Goal: Task Accomplishment & Management: Use online tool/utility

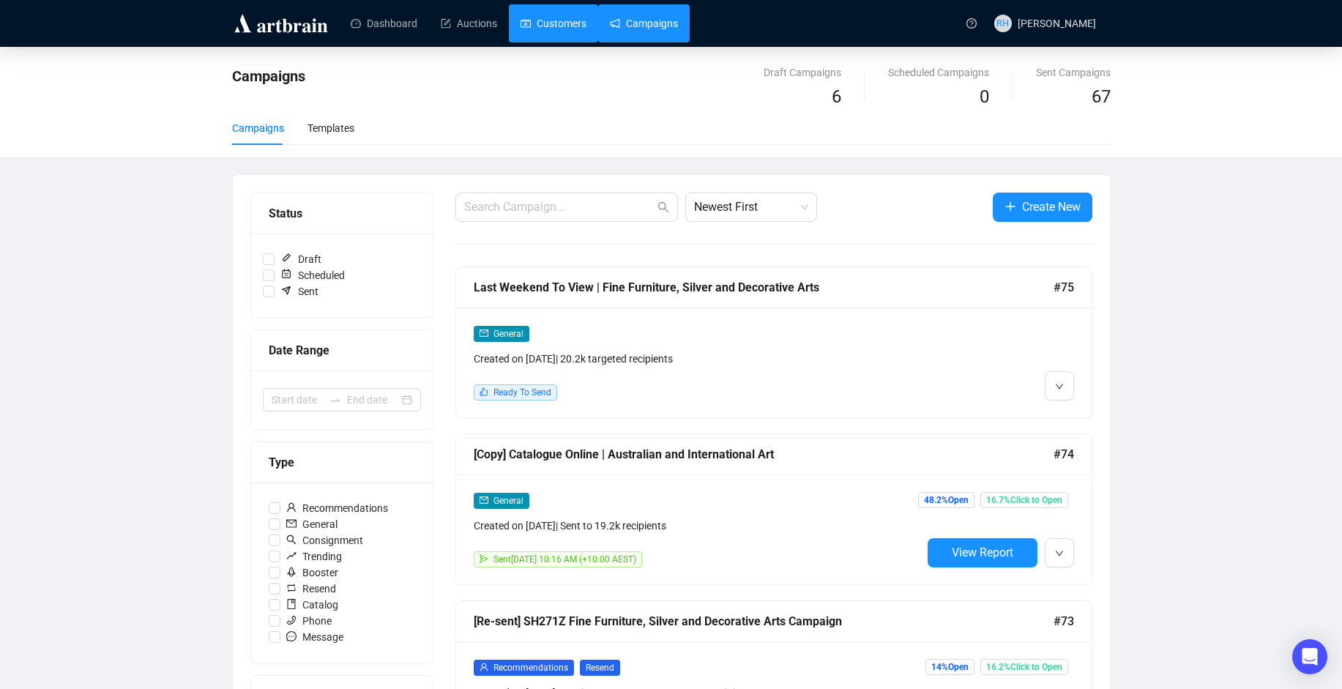
click at [532, 22] on link "Customers" at bounding box center [554, 23] width 66 height 38
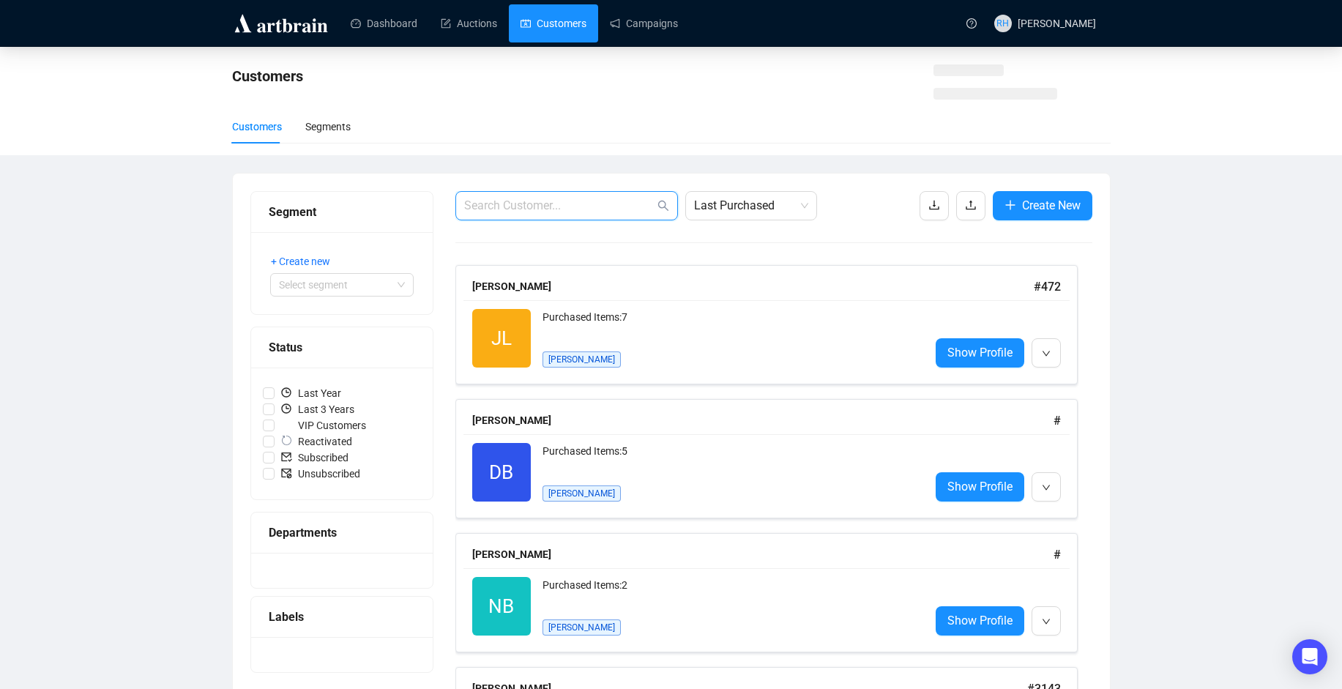
click at [579, 204] on input "text" at bounding box center [559, 206] width 190 height 18
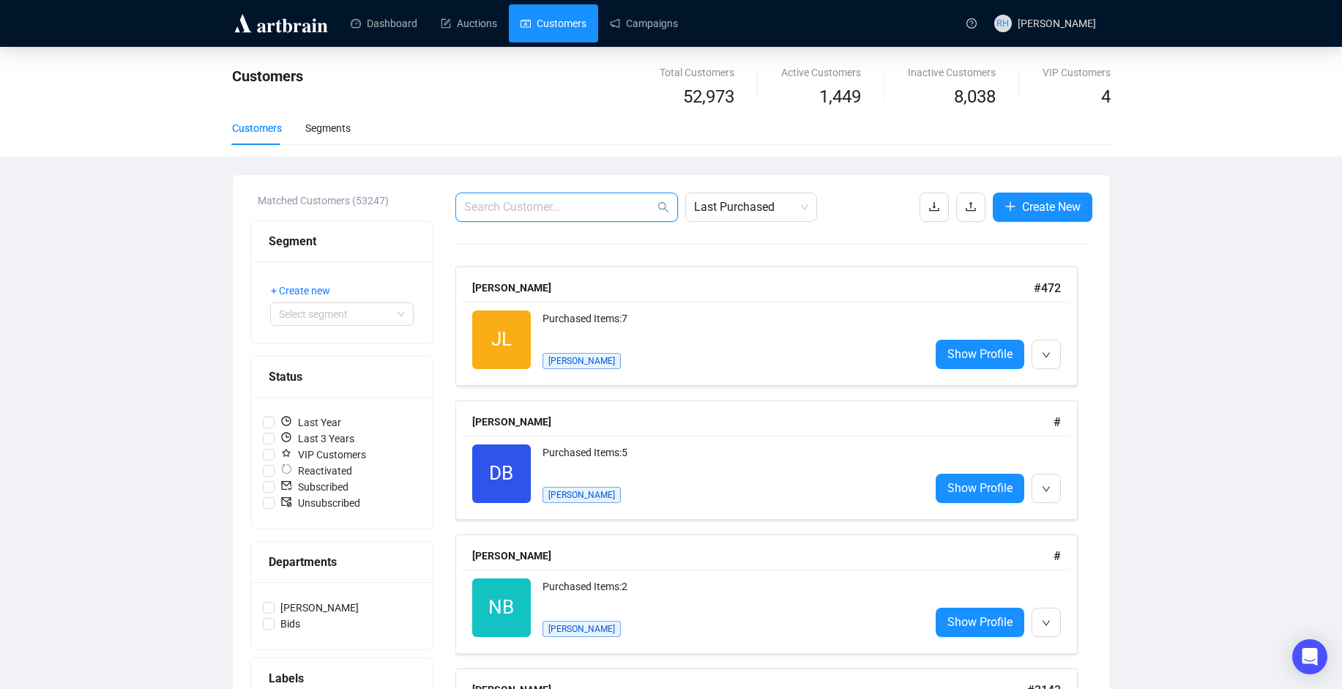
paste input "[PERSON_NAME] <[EMAIL_ADDRESS][DOMAIN_NAME]>"
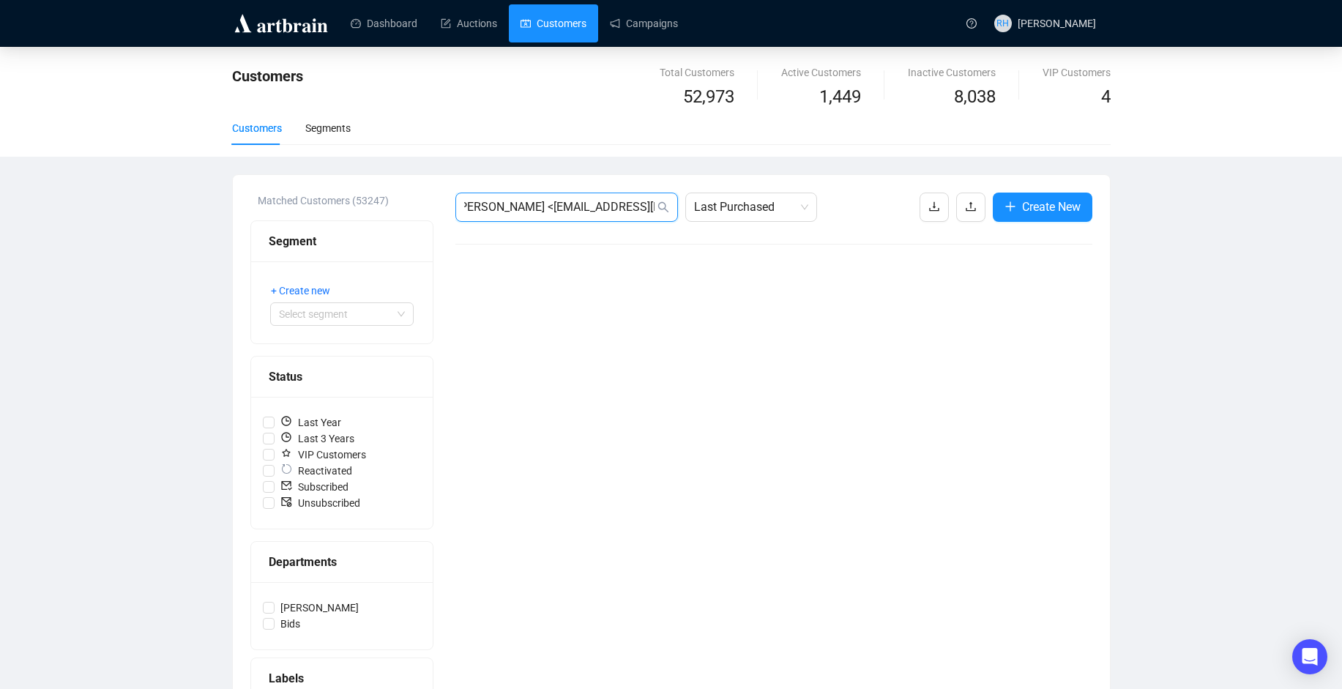
drag, startPoint x: 522, startPoint y: 203, endPoint x: 1160, endPoint y: 327, distance: 649.8
click at [1160, 327] on div "Customers Total Customers 52,973 Active Customers 1,449 Inactive Customers 8,03…" at bounding box center [671, 446] width 1342 height 798
type input "[PERSON_NAME]"
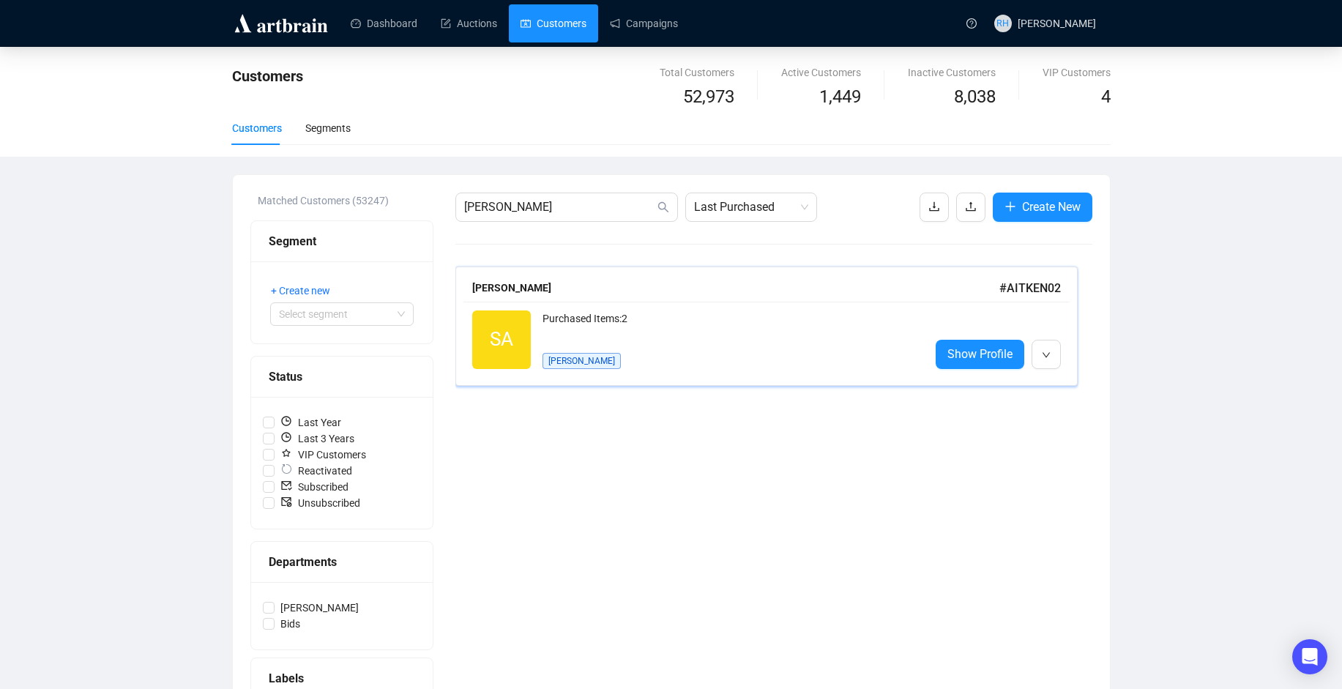
click at [626, 327] on div "Purchased Items: 2" at bounding box center [731, 324] width 376 height 29
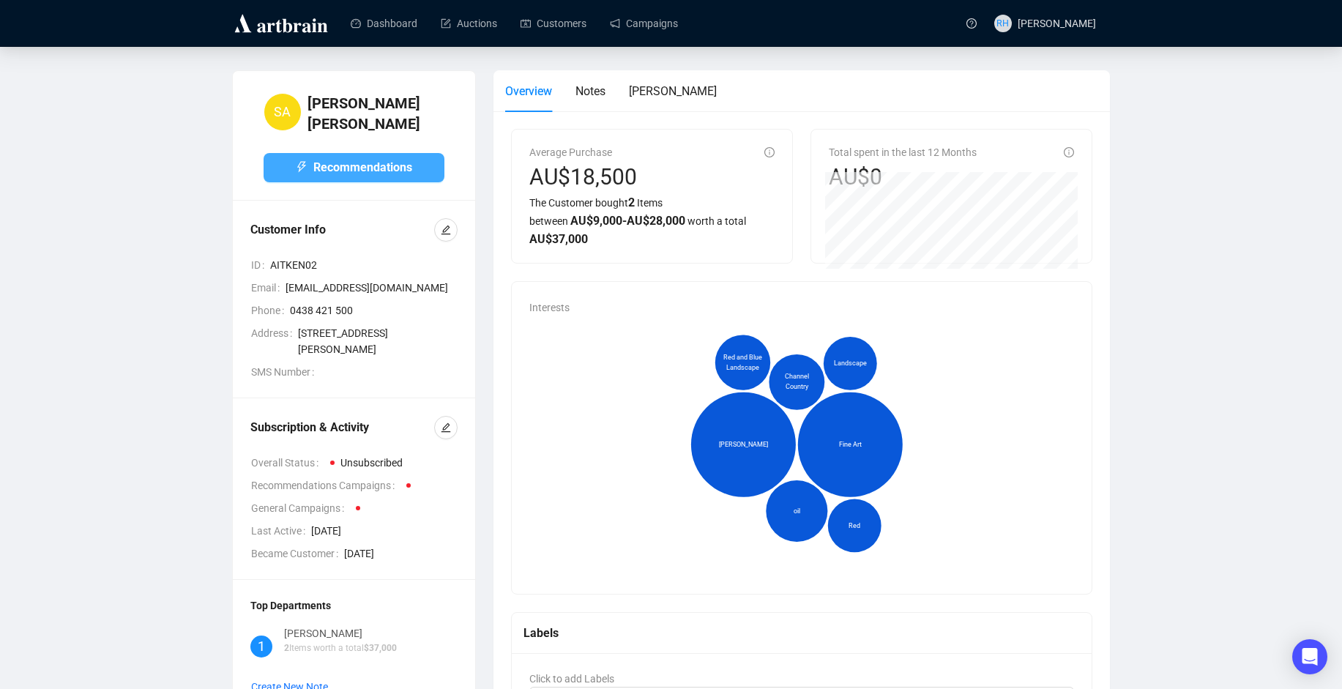
click at [327, 158] on span "Recommendations" at bounding box center [362, 167] width 99 height 18
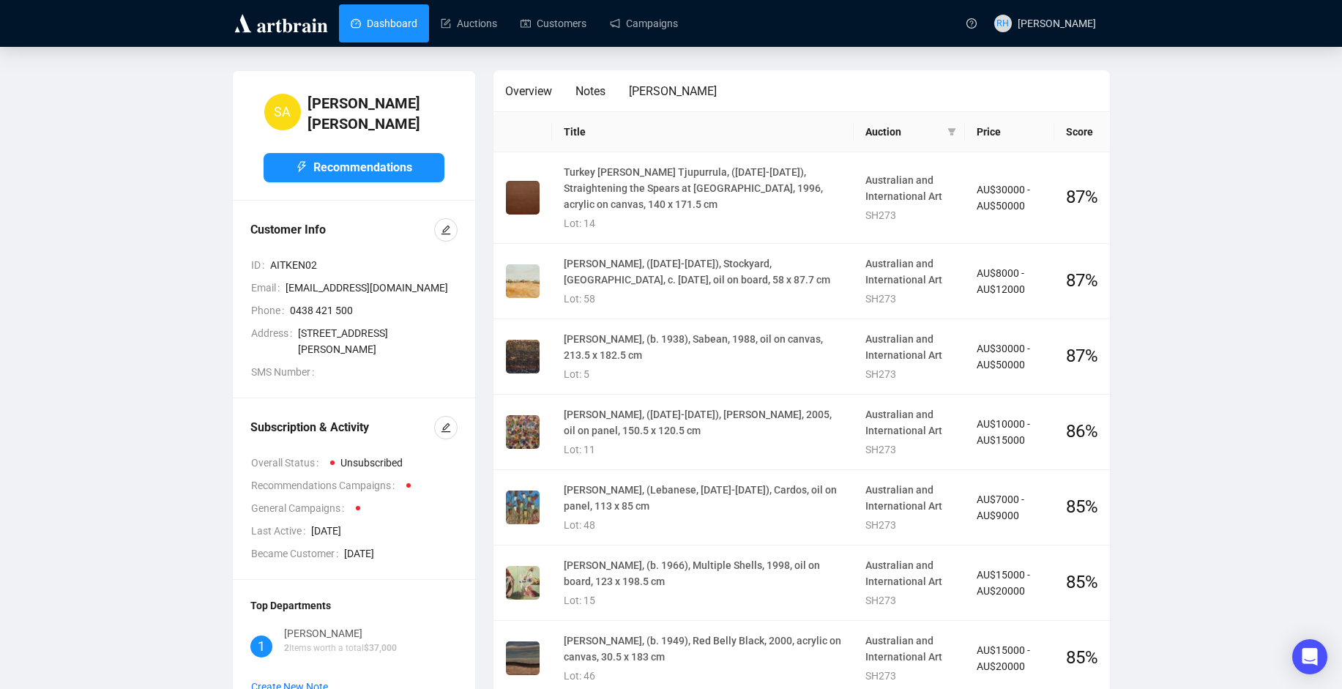
click at [377, 21] on link "Dashboard" at bounding box center [384, 23] width 67 height 38
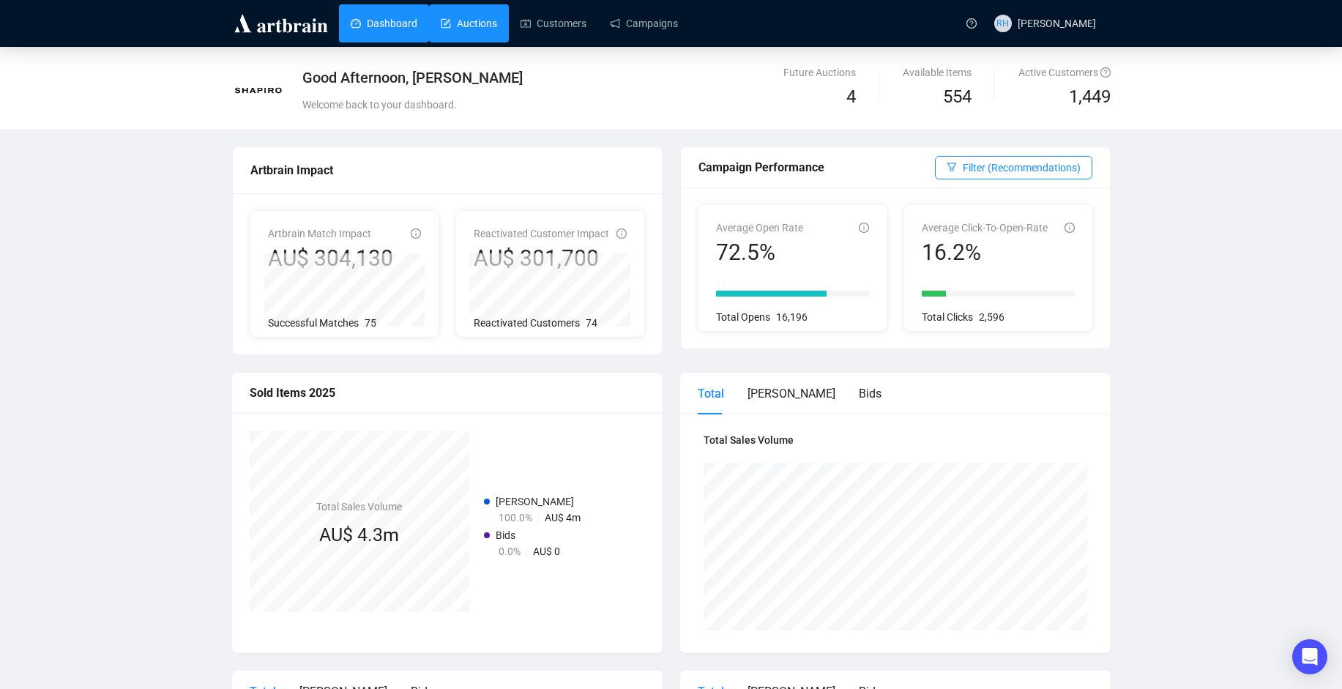
click at [488, 34] on link "Auctions" at bounding box center [469, 23] width 56 height 38
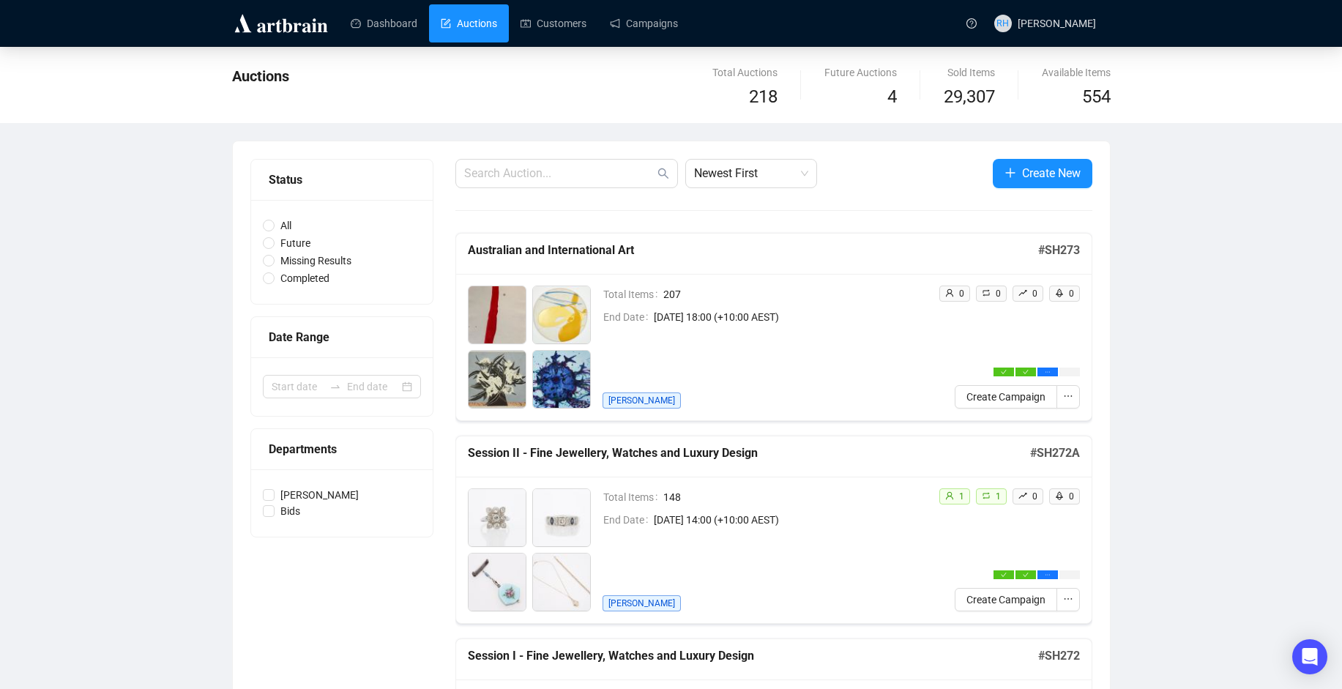
click at [716, 309] on span "[DATE] 18:00 (+10:00 AEST)" at bounding box center [790, 317] width 273 height 16
click at [1063, 398] on icon "ellipsis" at bounding box center [1068, 396] width 10 height 10
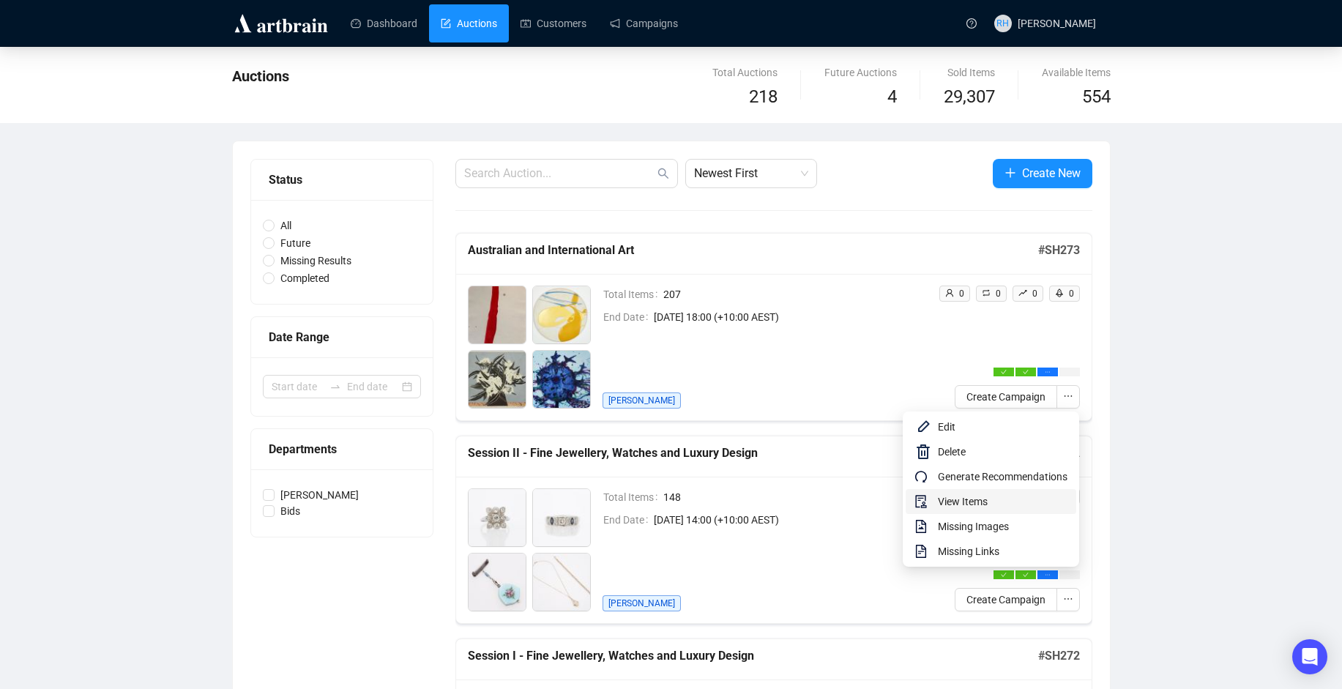
click at [937, 495] on li "View Items" at bounding box center [991, 501] width 171 height 25
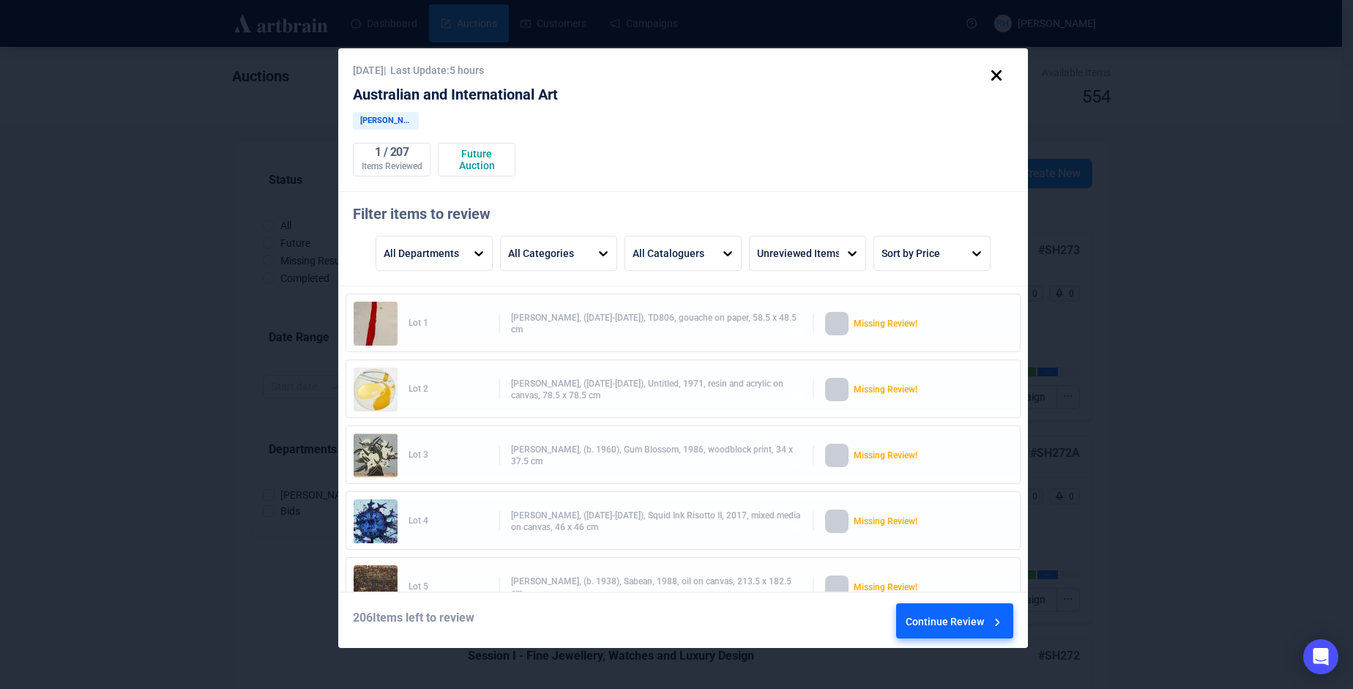
click at [960, 627] on div "Continue Review" at bounding box center [955, 624] width 99 height 40
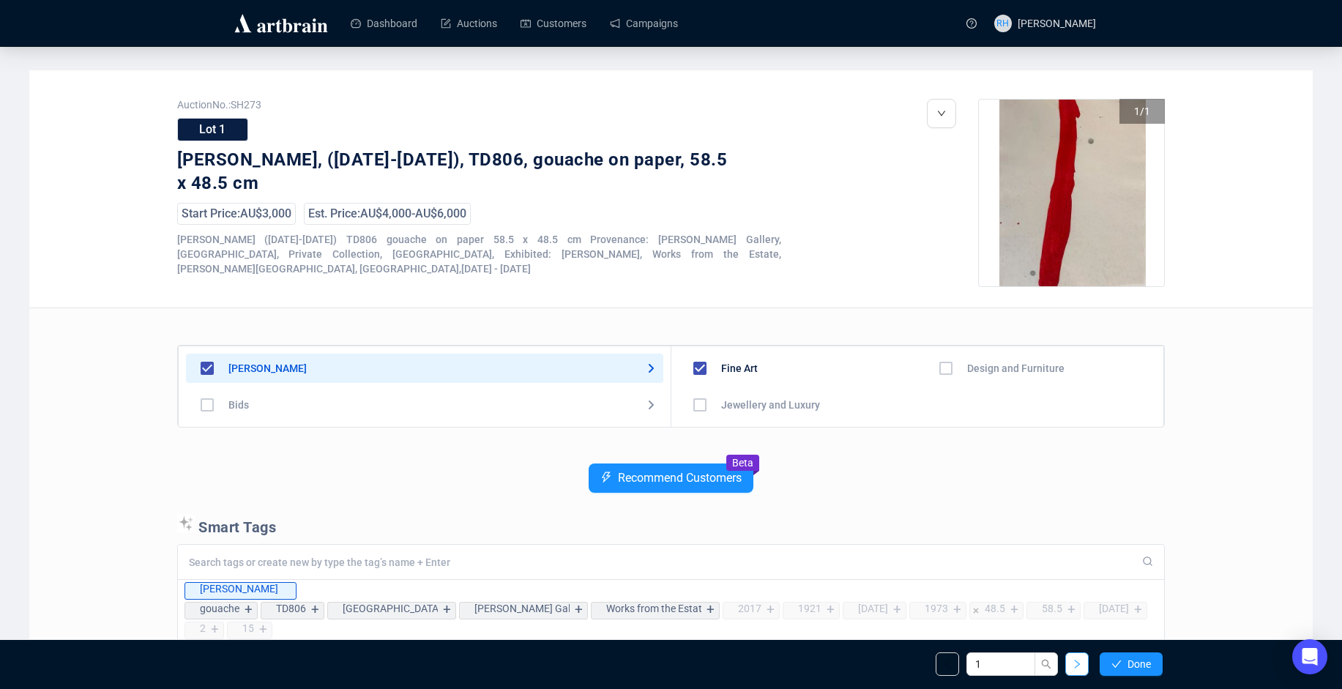
click at [1074, 661] on icon "right" at bounding box center [1077, 664] width 10 height 10
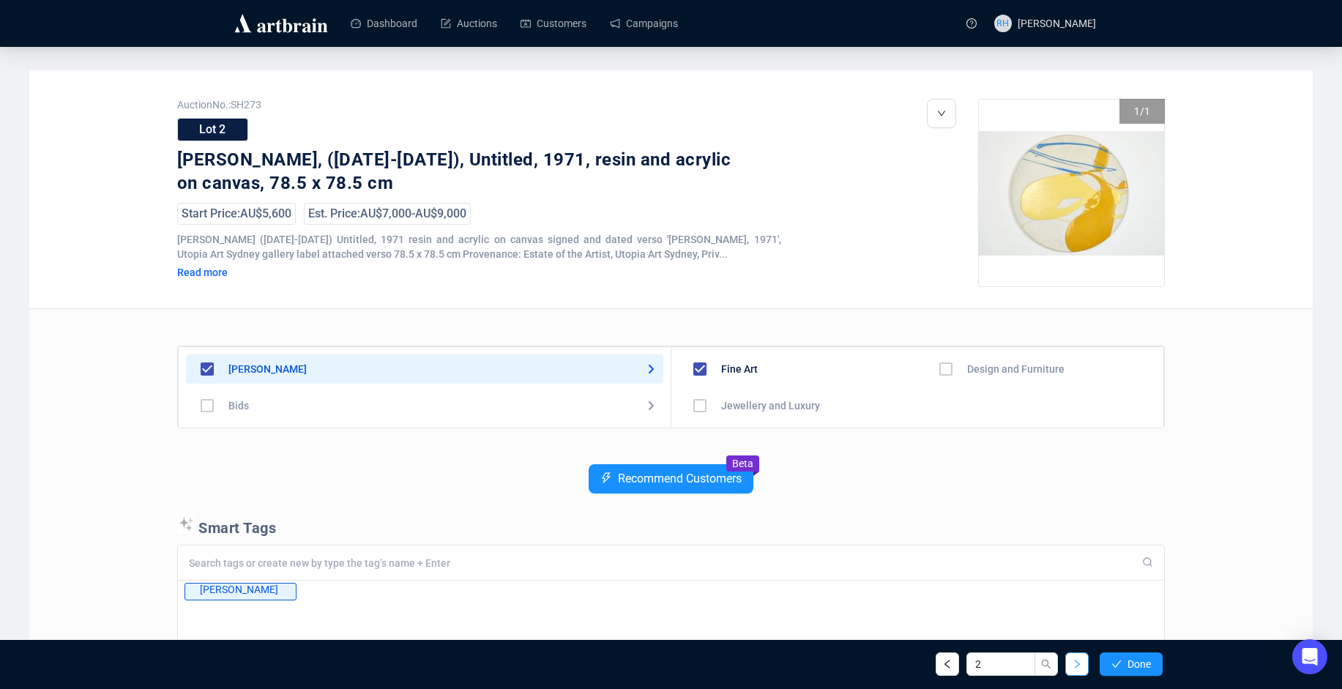
click at [1078, 663] on icon "right" at bounding box center [1077, 664] width 5 height 9
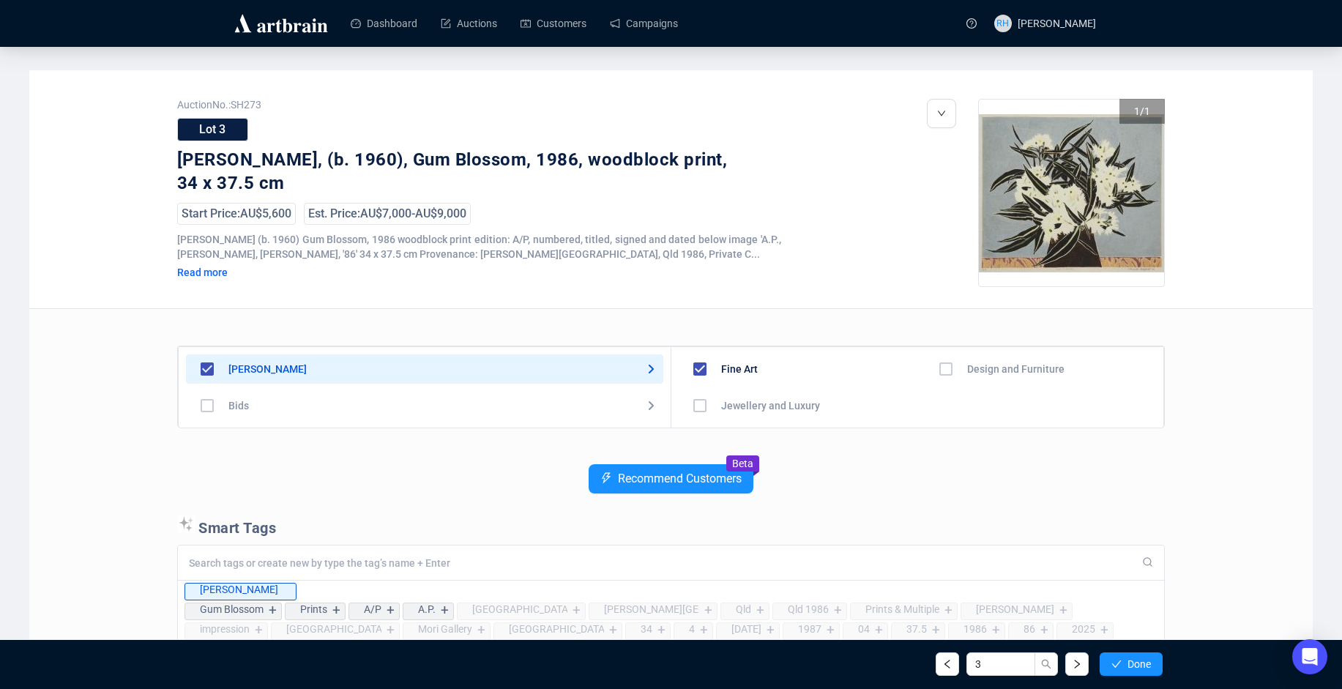
scroll to position [146, 0]
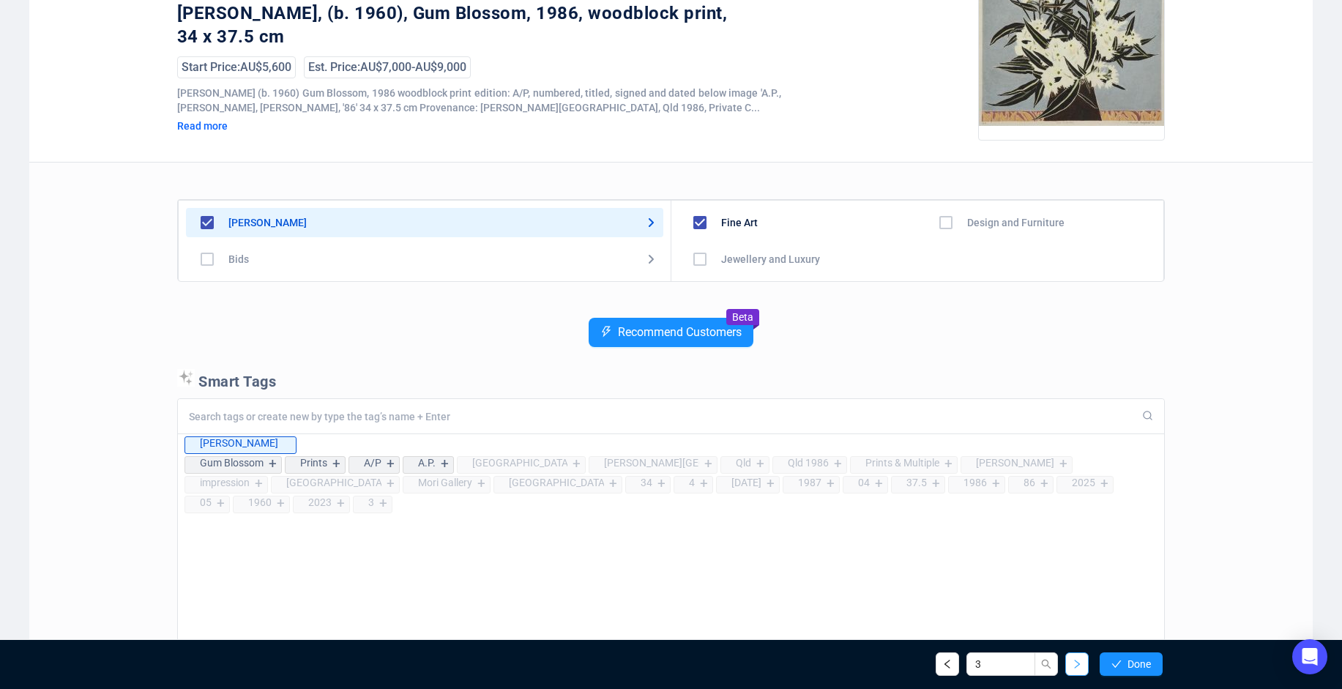
click at [1070, 657] on button "button" at bounding box center [1076, 663] width 23 height 23
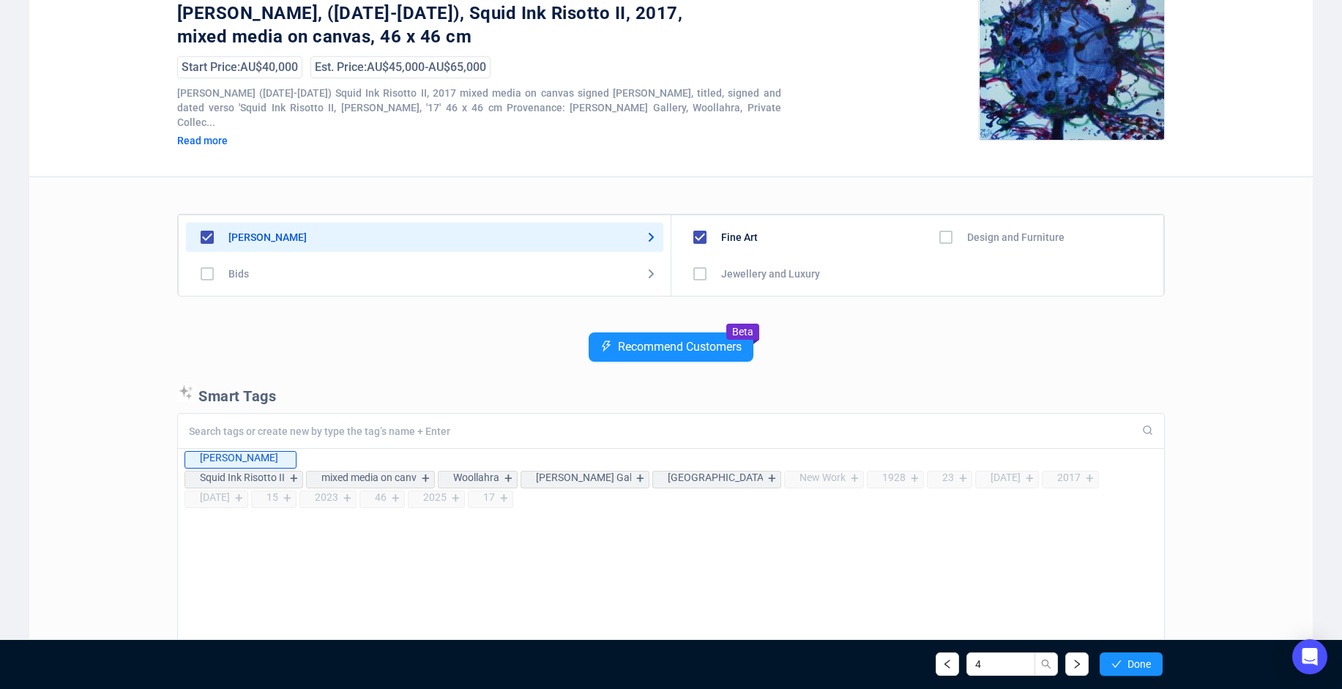
scroll to position [276, 0]
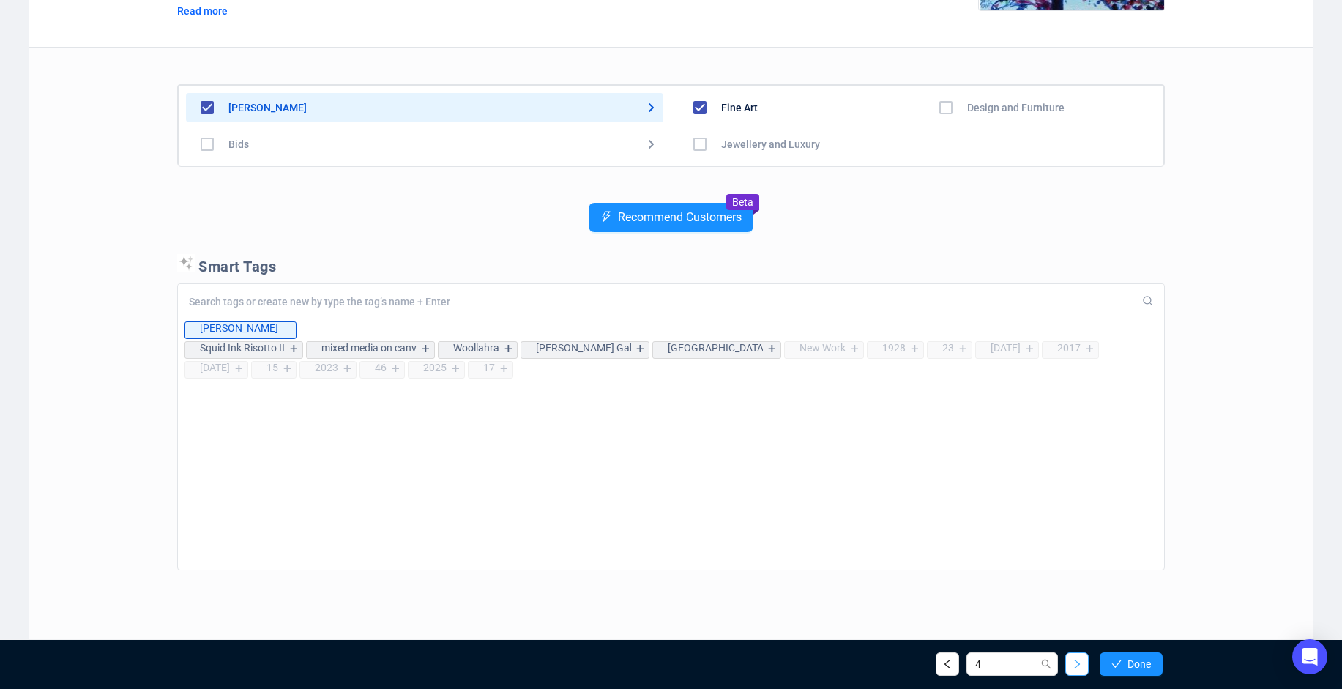
click at [1084, 663] on button "button" at bounding box center [1076, 663] width 23 height 23
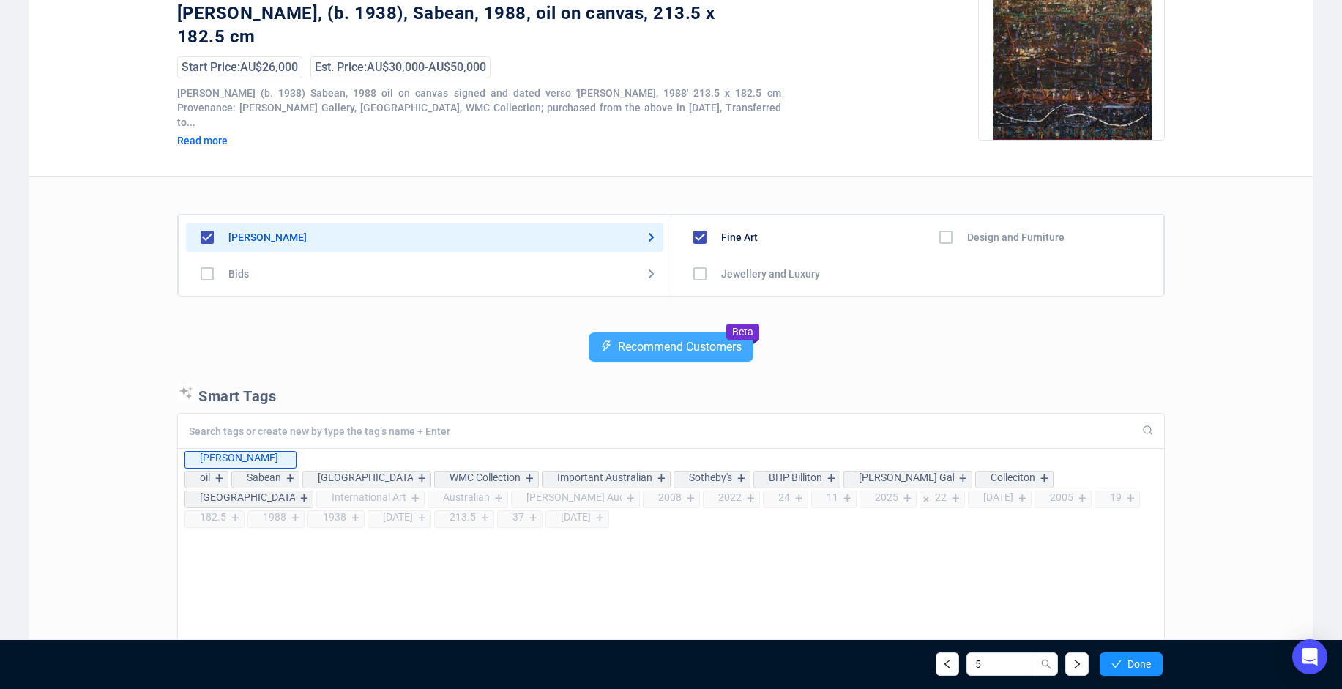
click at [607, 340] on icon "thunderbolt" at bounding box center [606, 346] width 12 height 12
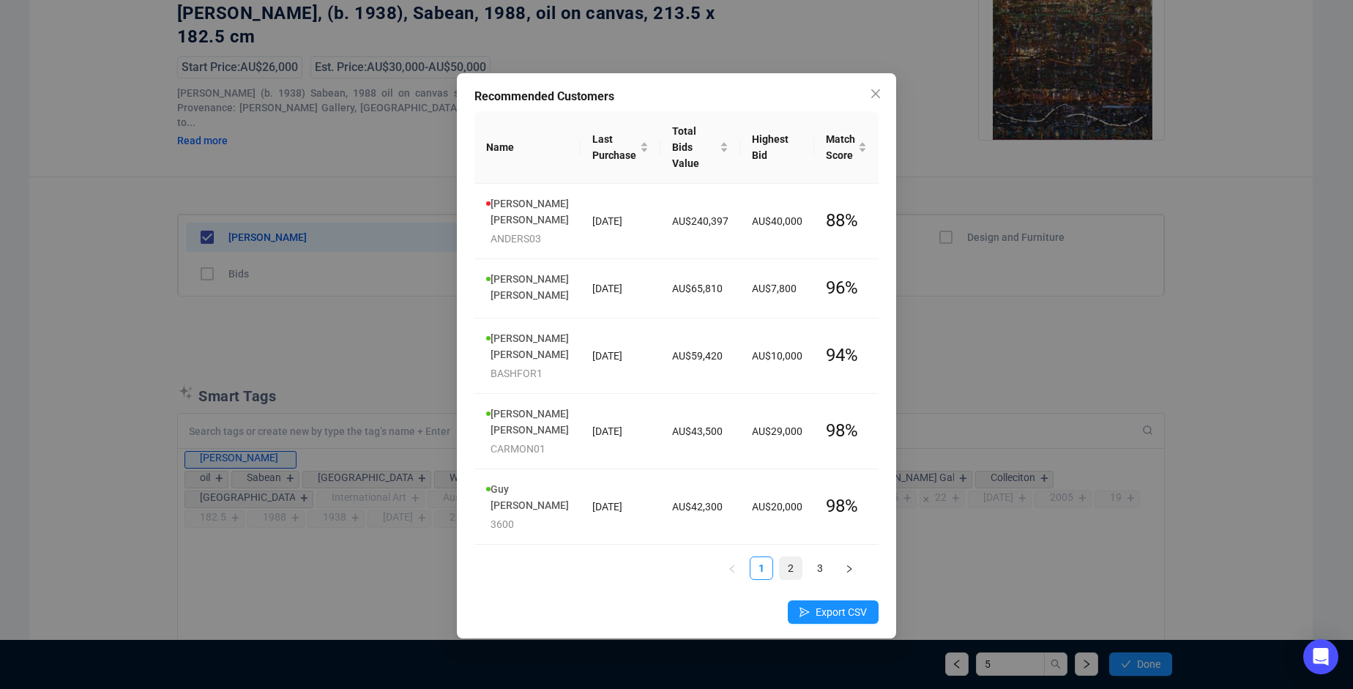
click at [790, 562] on link "2" at bounding box center [791, 568] width 22 height 22
